Goal: Information Seeking & Learning: Learn about a topic

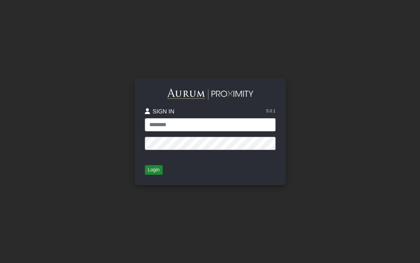
type input "**********"
click at [155, 167] on button "Login" at bounding box center [154, 170] width 18 height 10
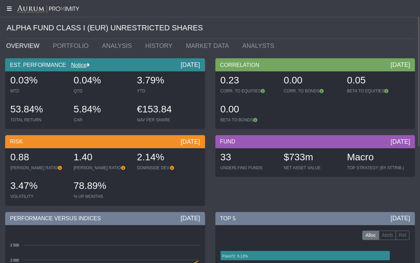
click at [9, 6] on icon at bounding box center [8, 9] width 17 height 6
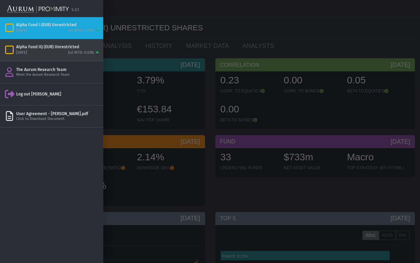
click at [41, 47] on div "Alpha Fund IQ (EUR) Unrestricted" at bounding box center [58, 47] width 84 height 6
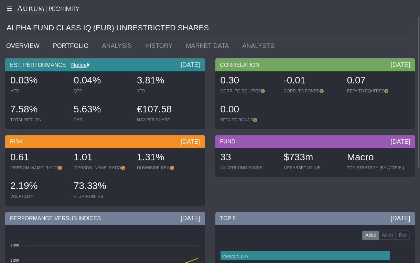
click at [74, 44] on link "PORTFOLIO" at bounding box center [72, 46] width 49 height 14
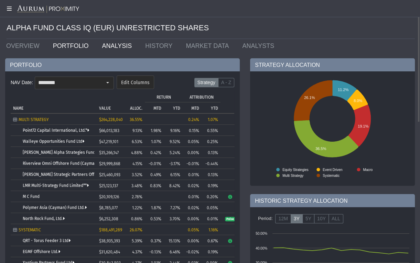
click at [109, 45] on link "ANALYSIS" at bounding box center [118, 46] width 43 height 14
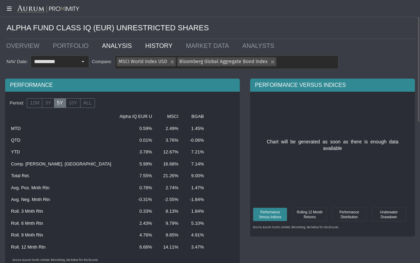
click at [144, 46] on link "HISTORY" at bounding box center [160, 46] width 41 height 14
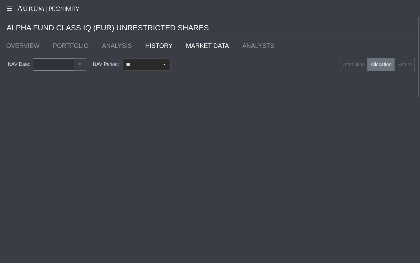
type input "********"
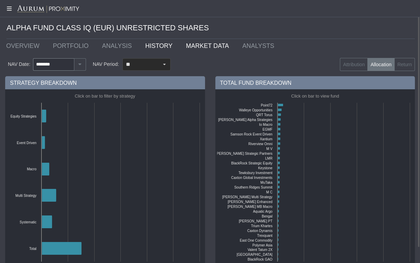
click at [186, 46] on link "MARKET DATA" at bounding box center [209, 46] width 56 height 14
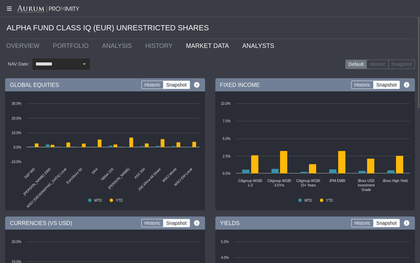
click at [237, 47] on link "ANALYSTS" at bounding box center [259, 46] width 45 height 14
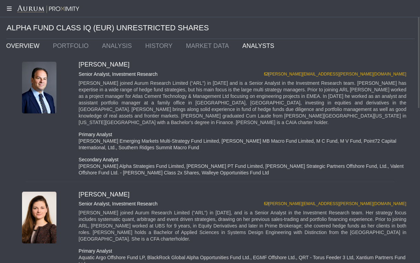
click at [32, 47] on link "OVERVIEW" at bounding box center [24, 46] width 47 height 14
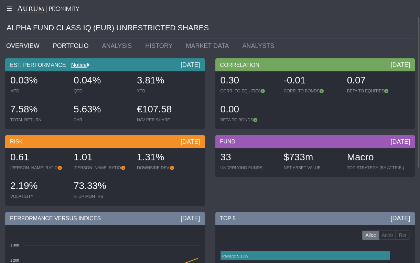
click at [73, 47] on link "PORTFOLIO" at bounding box center [72, 46] width 49 height 14
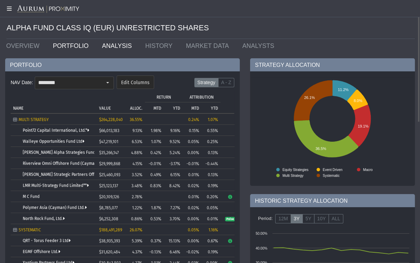
click at [100, 47] on link "ANALYSIS" at bounding box center [118, 46] width 43 height 14
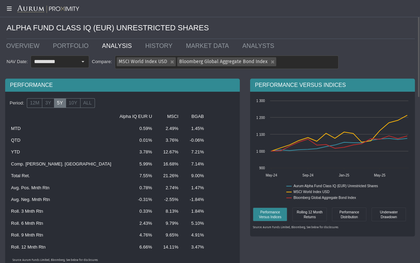
click at [43, 33] on div "ALPHA FUND CLASS IQ (EUR) UNRESTRICTED SHARES" at bounding box center [211, 28] width 409 height 22
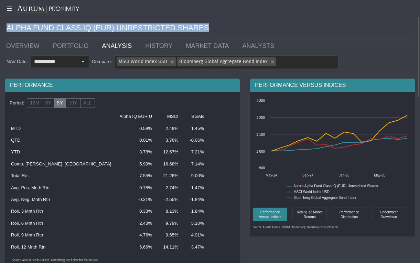
drag, startPoint x: 42, startPoint y: 33, endPoint x: 188, endPoint y: 26, distance: 145.7
click at [188, 26] on div "ALPHA FUND CLASS IQ (EUR) UNRESTRICTED SHARES" at bounding box center [211, 28] width 409 height 22
copy div "ALPHA FUND CLASS IQ (EUR) UNRESTRICTED SHARES"
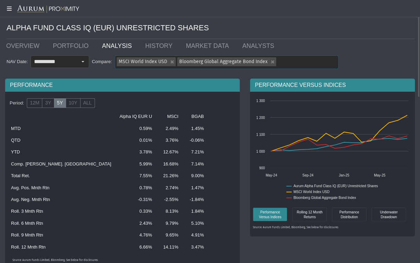
click at [269, 62] on div "Bloomberg Global Aggregate Bond Index" at bounding box center [272, 61] width 9 height 9
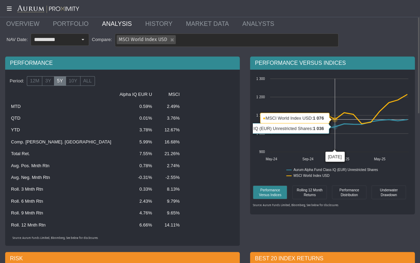
scroll to position [44, 0]
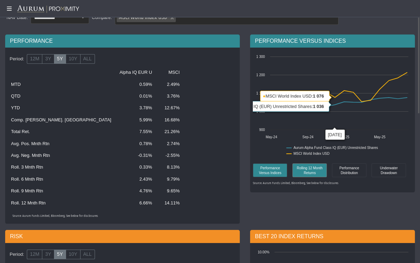
click at [313, 172] on div "Rolling 12 Month Returns" at bounding box center [309, 170] width 31 height 10
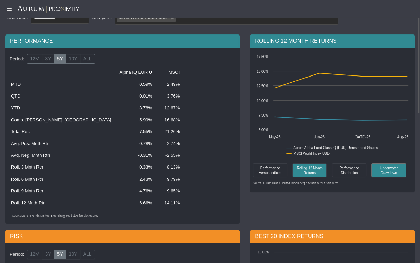
click at [387, 173] on div "Underwater Drawdown" at bounding box center [388, 170] width 31 height 10
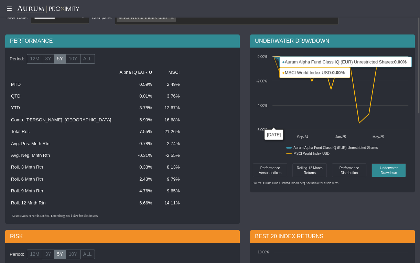
scroll to position [0, 0]
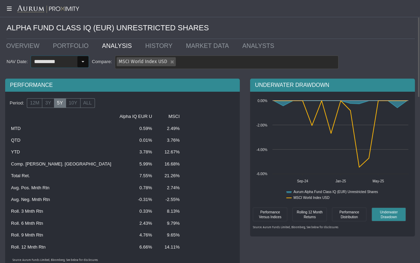
click at [84, 64] on div "Select" at bounding box center [82, 61] width 11 height 11
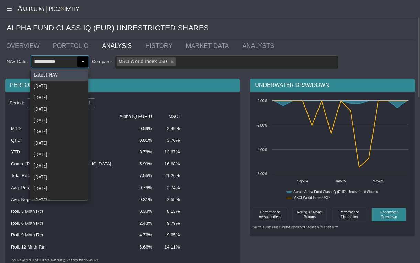
click at [84, 64] on div "Select" at bounding box center [82, 61] width 11 height 11
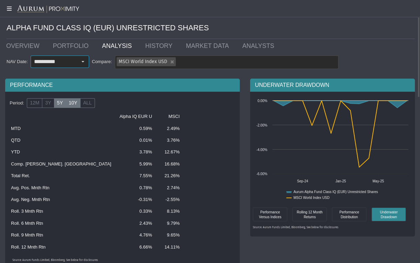
click at [72, 102] on label "10Y" at bounding box center [73, 103] width 15 height 10
click at [47, 105] on label "3Y" at bounding box center [48, 103] width 12 height 10
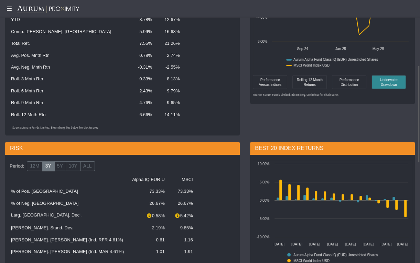
scroll to position [198, 0]
